Goal: Task Accomplishment & Management: Use online tool/utility

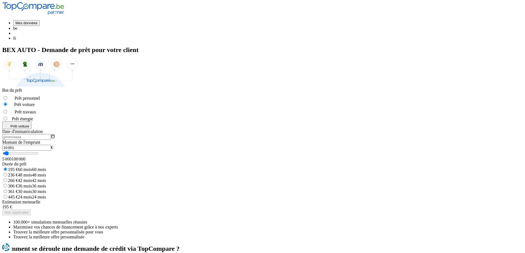
drag, startPoint x: 130, startPoint y: 140, endPoint x: 106, endPoint y: 141, distance: 24.8
click at [106, 141] on div "BEX AUTO - Demande de prêt pour votre client But du prêt Prêt personnel Prêt vo…" at bounding box center [262, 142] width 521 height 193
type input "3"
type input "5000"
type input "30"
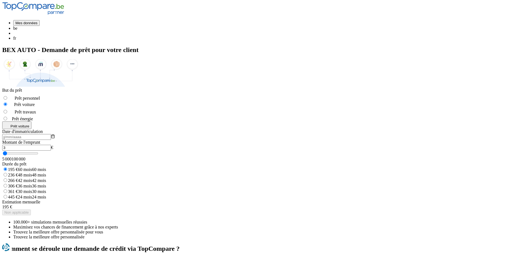
type input "5000"
type input "300"
type input "5000"
type input "3 000"
type input "5000"
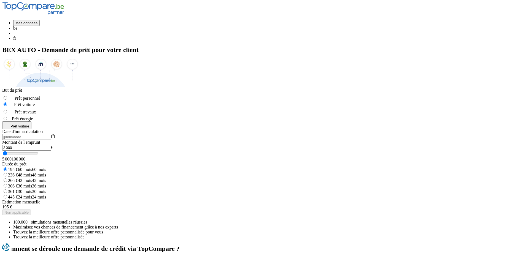
drag, startPoint x: 94, startPoint y: 139, endPoint x: 58, endPoint y: 143, distance: 36.6
click at [58, 143] on section "BEX AUTO - Demande de prêt pour votre client But du prêt Prêt personnel Prêt vo…" at bounding box center [262, 142] width 521 height 193
type input "0"
type input "5000"
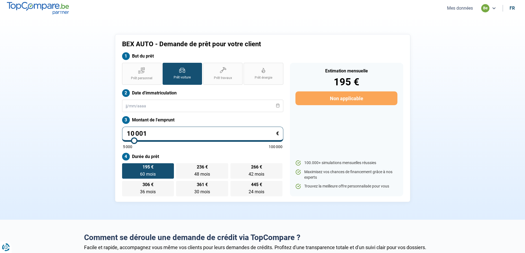
type input "10 500"
type input "10500"
type input "10 250"
type input "10250"
type input "10 000"
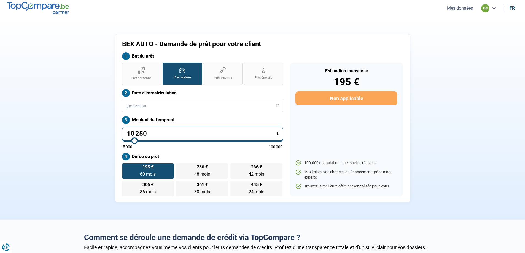
type input "10000"
type input "9 750"
type input "9750"
type input "9 500"
type input "9500"
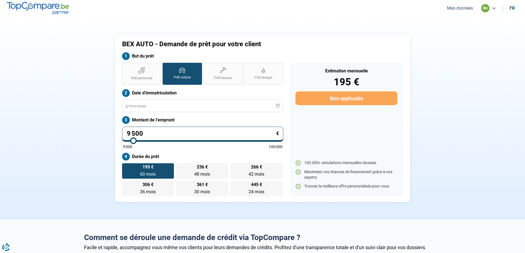
type input "9 250"
type input "9250"
type input "9 000"
type input "9000"
type input "8 750"
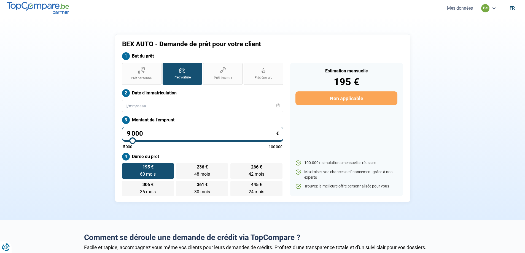
type input "8750"
type input "8 500"
type input "8500"
type input "8 250"
type input "8250"
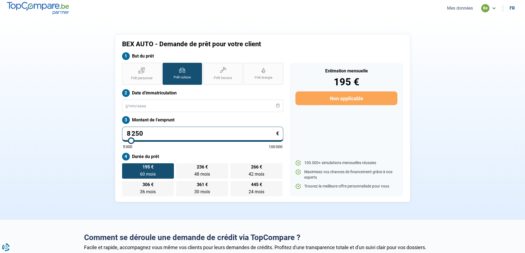
type input "8 000"
type input "8000"
type input "7 750"
type input "7750"
type input "7 500"
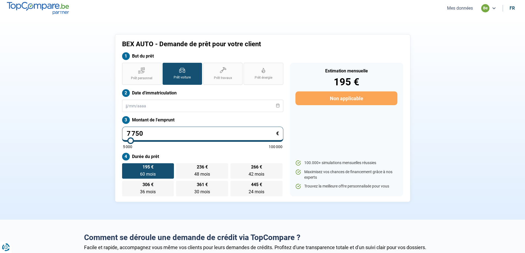
type input "7500"
type input "7 250"
type input "7250"
type input "7 000"
type input "7000"
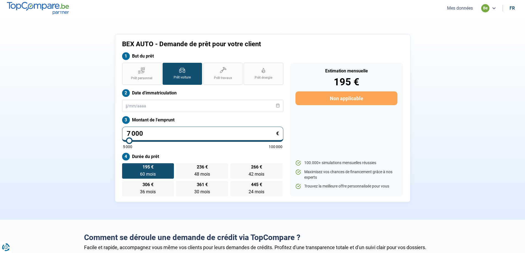
type input "6 750"
type input "6750"
type input "6 500"
type input "6500"
type input "6 250"
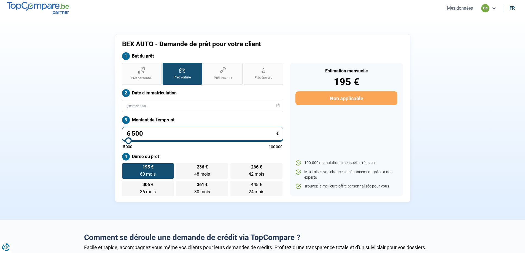
type input "6250"
type input "6 000"
type input "6000"
type input "5 750"
type input "5750"
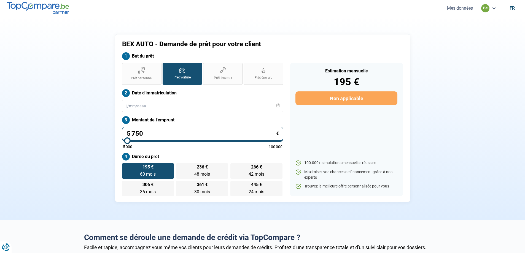
type input "5 500"
type input "5500"
type input "5 250"
type input "5250"
type input "5 000"
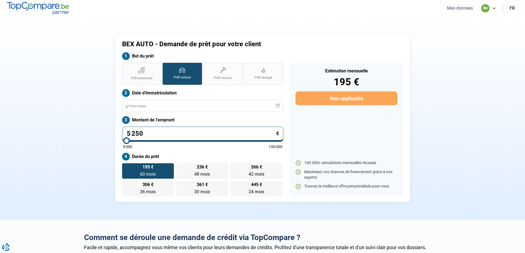
type input "5000"
type input "5 250"
type input "5250"
type input "5 500"
type input "5500"
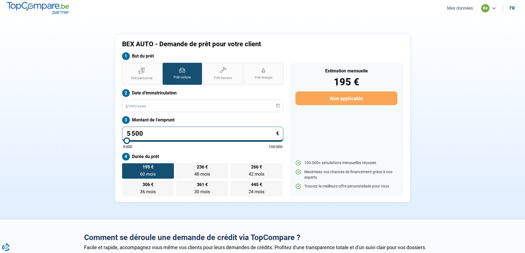
type input "5 750"
type input "5750"
type input "6 000"
type input "6000"
type input "6 750"
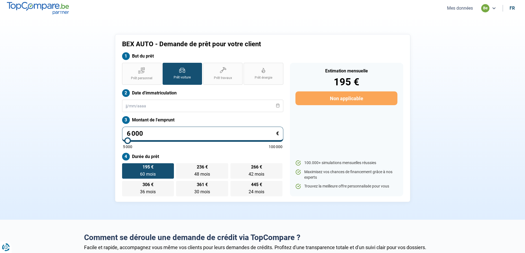
type input "6750"
type input "7 000"
type input "7000"
type input "7 250"
type input "7250"
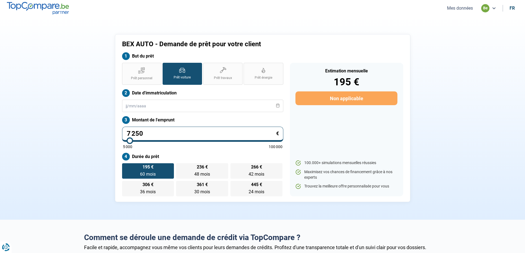
type input "7 500"
type input "7500"
type input "7 750"
type input "7750"
type input "8 250"
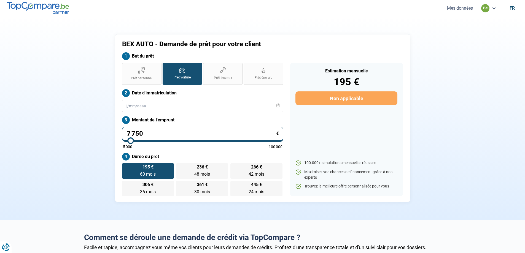
type input "8250"
type input "8 750"
type input "8750"
type input "9 250"
type input "9250"
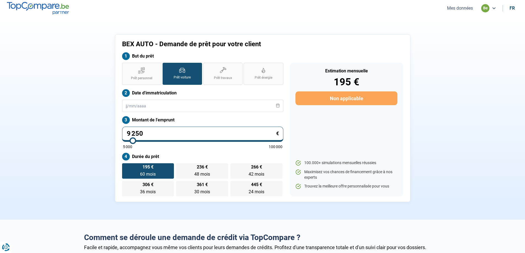
type input "9 500"
type input "9500"
type input "9 750"
type input "9750"
type input "10 000"
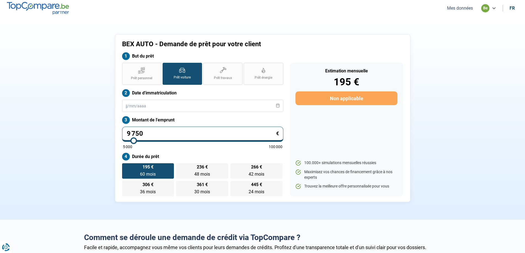
type input "10000"
type input "10 250"
type input "10250"
type input "10 500"
type input "10500"
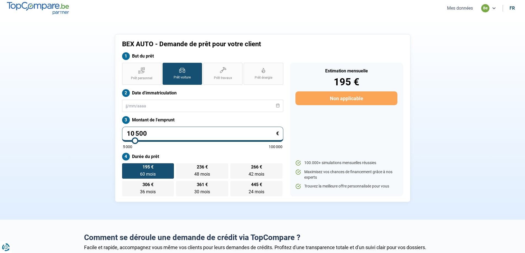
type input "10 750"
type input "10750"
type input "11 000"
type input "11000"
type input "11 250"
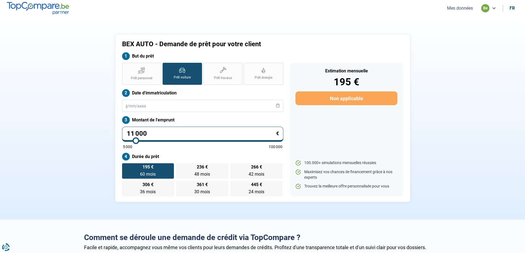
type input "11250"
type input "11 500"
type input "11500"
type input "11 250"
type input "11250"
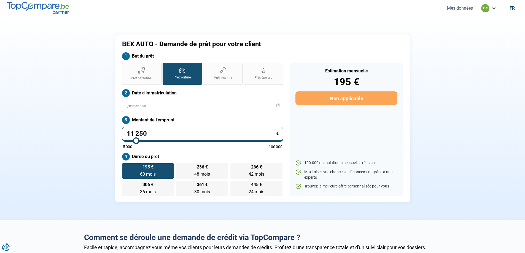
type input "11 000"
type input "11000"
type input "10 250"
type input "10250"
type input "10 000"
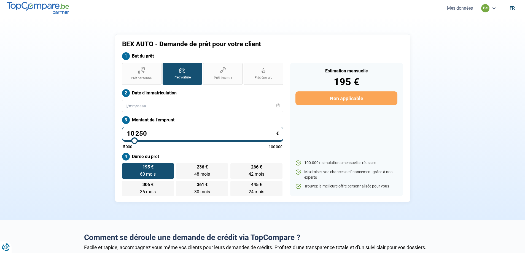
type input "10000"
type input "9 000"
type input "9000"
type input "8 500"
type input "8500"
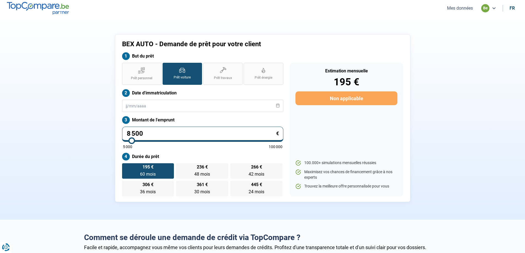
type input "7 750"
type input "7750"
type input "6 250"
type input "6250"
type input "5 500"
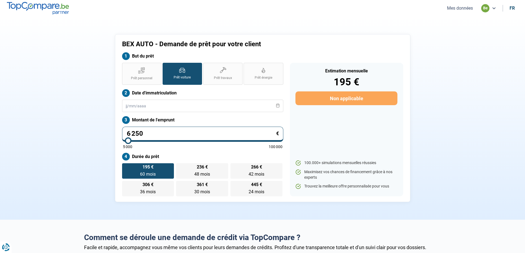
type input "5500"
type input "5 000"
drag, startPoint x: 134, startPoint y: 139, endPoint x: 118, endPoint y: 142, distance: 16.8
type input "5000"
click at [123, 141] on input "range" at bounding box center [203, 140] width 160 height 1
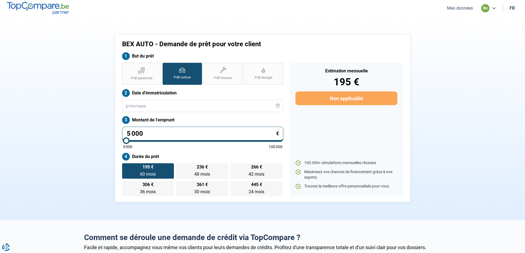
radio input "true"
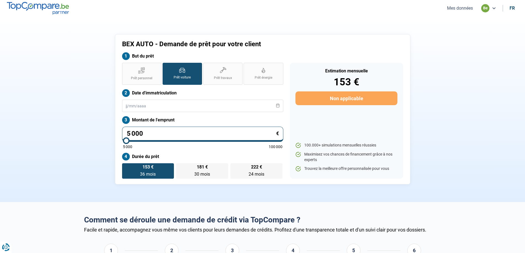
click at [147, 132] on input "5 000" at bounding box center [202, 134] width 161 height 15
type input "500"
type input "5000"
type input "50"
type input "5000"
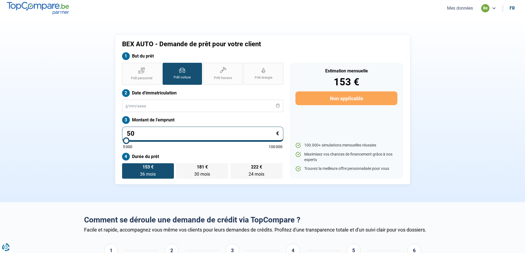
type input "5"
type input "5000"
type input "0"
type input "5000"
type input "3"
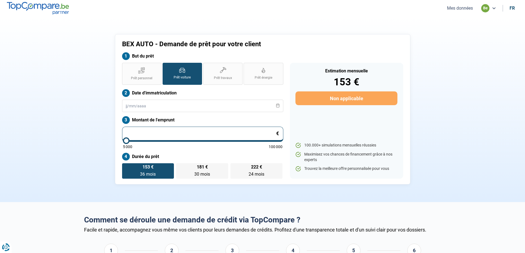
type input "5000"
type input "30"
type input "5000"
type input "300"
type input "5000"
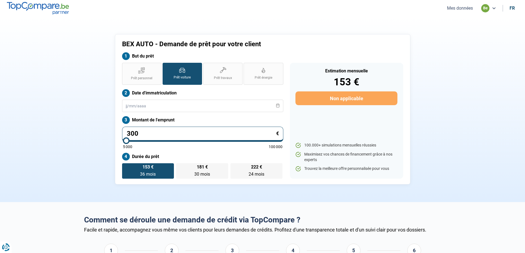
type input "3 000"
type input "5000"
type input "300"
type input "5000"
type input "30"
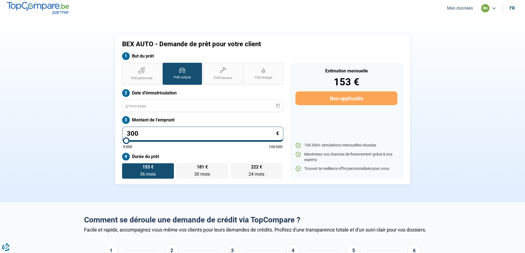
type input "5000"
type input "3"
type input "5000"
type input "0"
type input "5000"
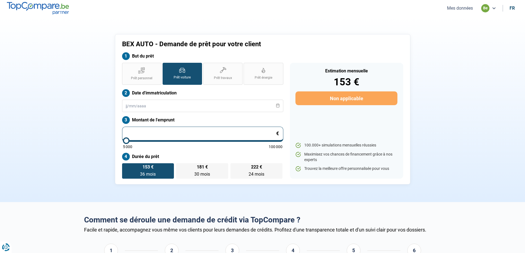
type input "5 000"
type input "5000"
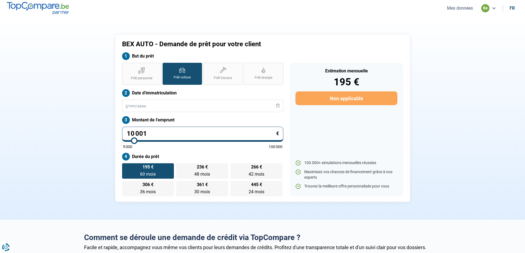
type input "10 500"
type input "10500"
type input "10 250"
type input "10250"
type input "10 000"
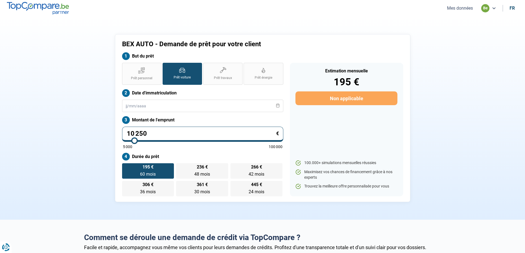
type input "10000"
type input "9 500"
type input "9500"
type input "9 750"
type input "9750"
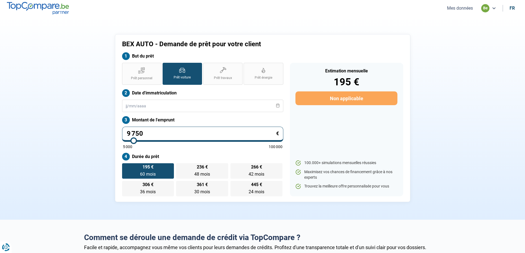
type input "10 000"
type input "10000"
type input "10 250"
type input "10250"
type input "10 000"
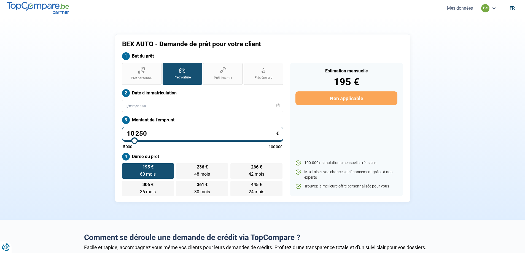
type input "10000"
click at [134, 140] on input "range" at bounding box center [203, 140] width 160 height 1
radio input "true"
type input "9 000"
type input "9000"
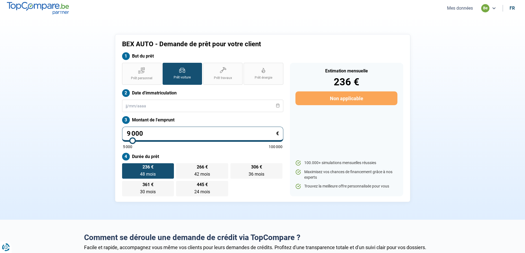
click at [133, 141] on input "range" at bounding box center [203, 140] width 160 height 1
type input "11 750"
type input "11750"
click at [137, 140] on input "range" at bounding box center [203, 140] width 160 height 1
radio input "false"
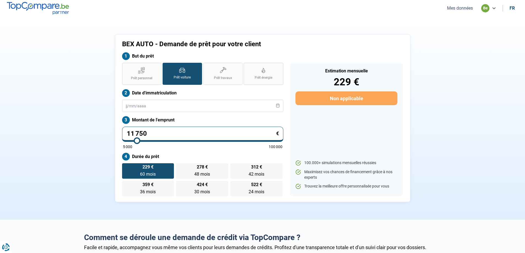
click at [134, 140] on input "range" at bounding box center [203, 140] width 160 height 1
type input "9 000"
type input "9000"
click at [133, 140] on input "range" at bounding box center [203, 140] width 160 height 1
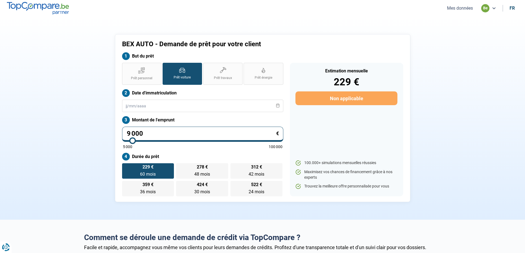
radio input "true"
type input "10 250"
type input "10250"
click at [134, 140] on input "range" at bounding box center [203, 140] width 160 height 1
radio input "false"
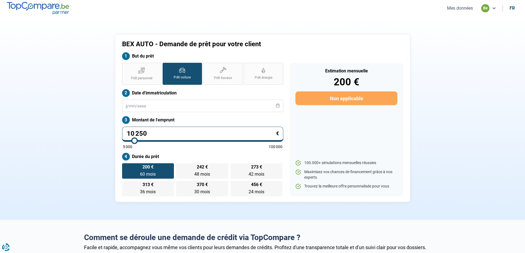
click at [134, 140] on input "range" at bounding box center [203, 140] width 160 height 1
click at [132, 140] on input "range" at bounding box center [203, 140] width 160 height 1
click at [131, 140] on input "range" at bounding box center [203, 140] width 160 height 1
type input "9 000"
type input "9000"
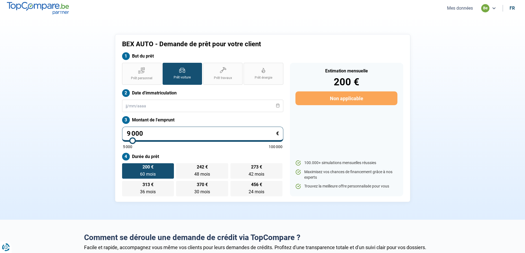
type input "9 250"
type input "9250"
type input "9 500"
type input "9500"
type input "9 750"
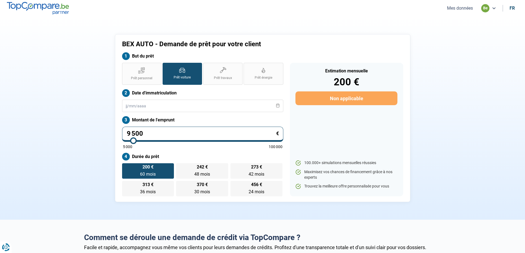
type input "9750"
type input "10 000"
type input "10000"
click at [134, 141] on input "range" at bounding box center [203, 140] width 160 height 1
radio input "true"
